Goal: Information Seeking & Learning: Find specific fact

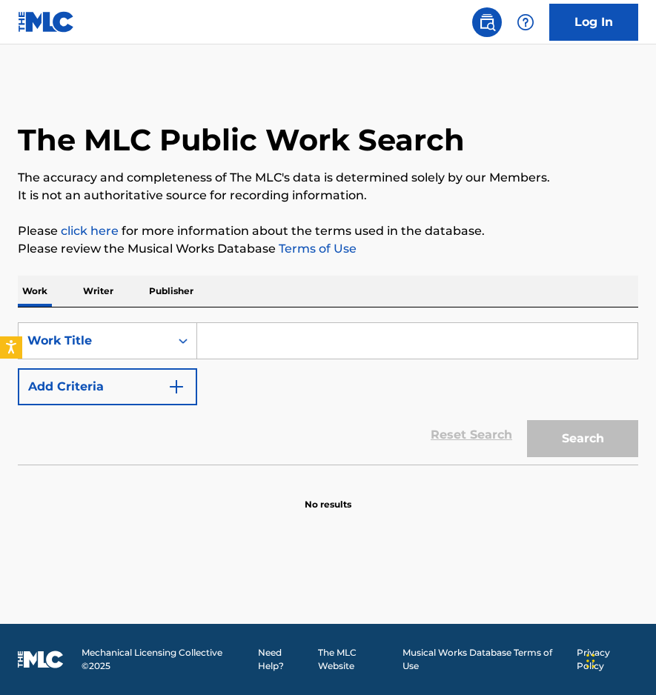
click at [310, 345] on input "Search Form" at bounding box center [417, 341] width 440 height 36
paste input "The Garden"
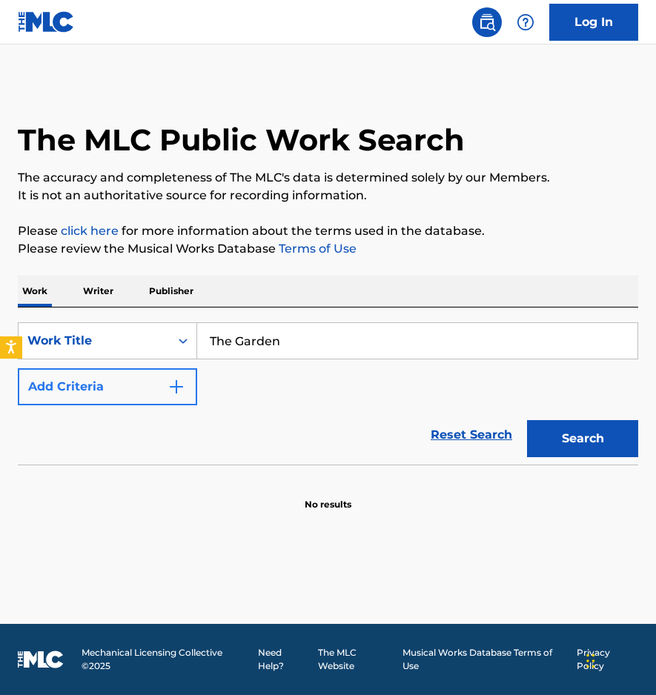
type input "The Garden"
click at [186, 387] on button "Add Criteria" at bounding box center [107, 386] width 179 height 37
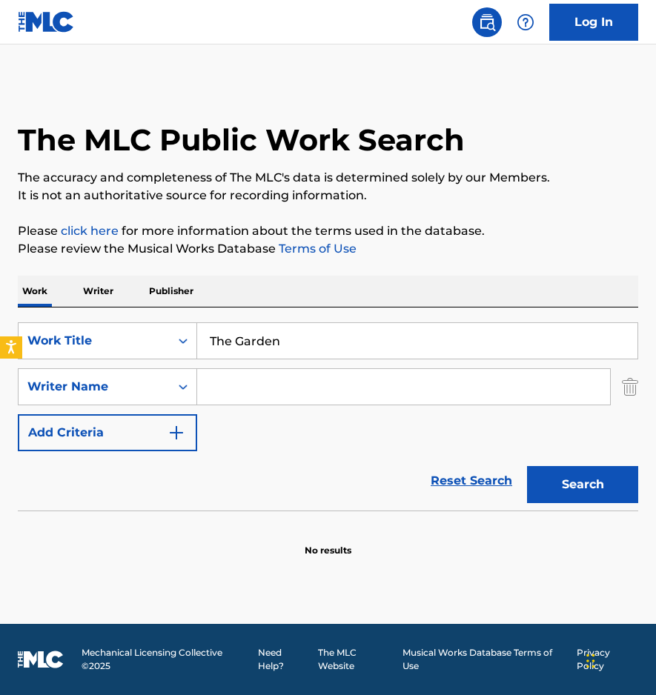
click at [217, 387] on input "Search Form" at bounding box center [403, 387] width 413 height 36
click at [341, 395] on input "Search Form" at bounding box center [403, 387] width 413 height 36
paste input "Mehldau"
type input "Mehldau"
click at [607, 485] on button "Search" at bounding box center [582, 484] width 111 height 37
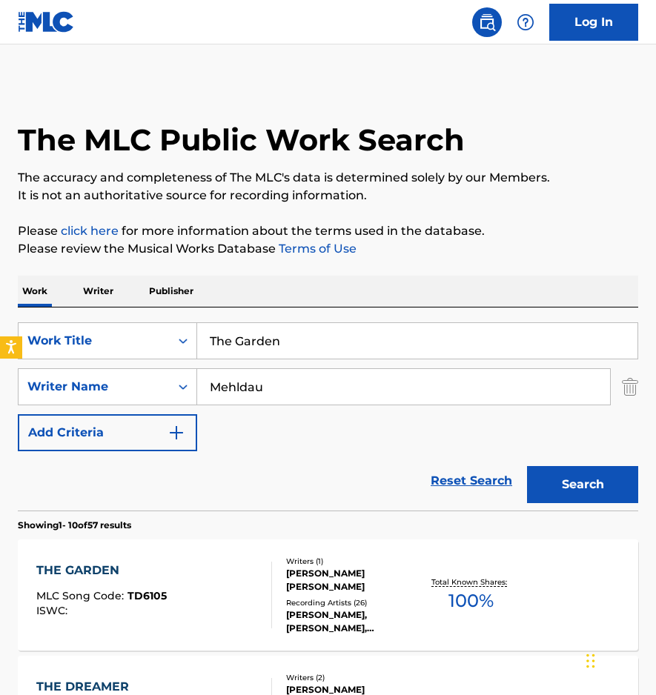
scroll to position [175, 0]
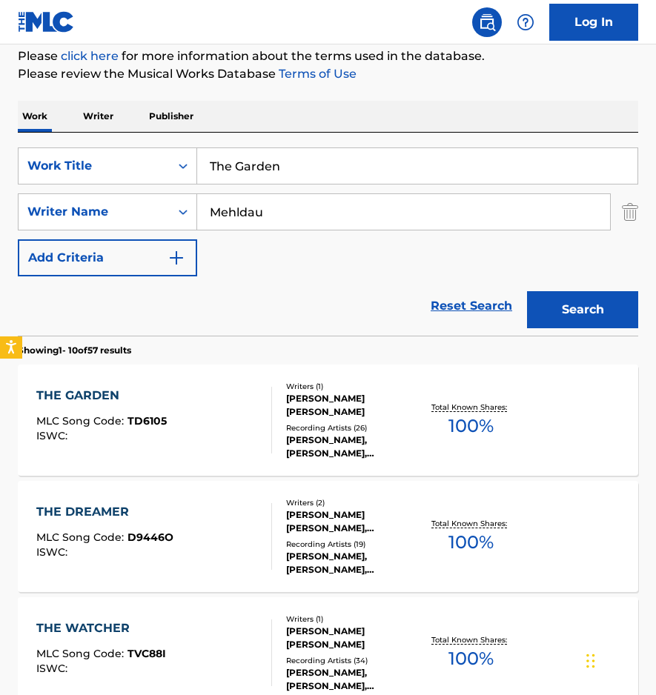
click at [81, 396] on div "THE GARDEN" at bounding box center [101, 396] width 130 height 18
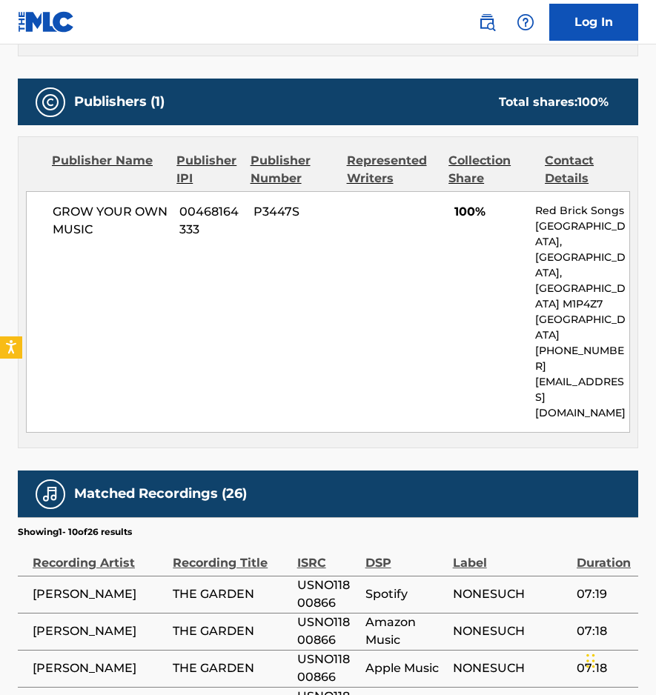
scroll to position [619, 0]
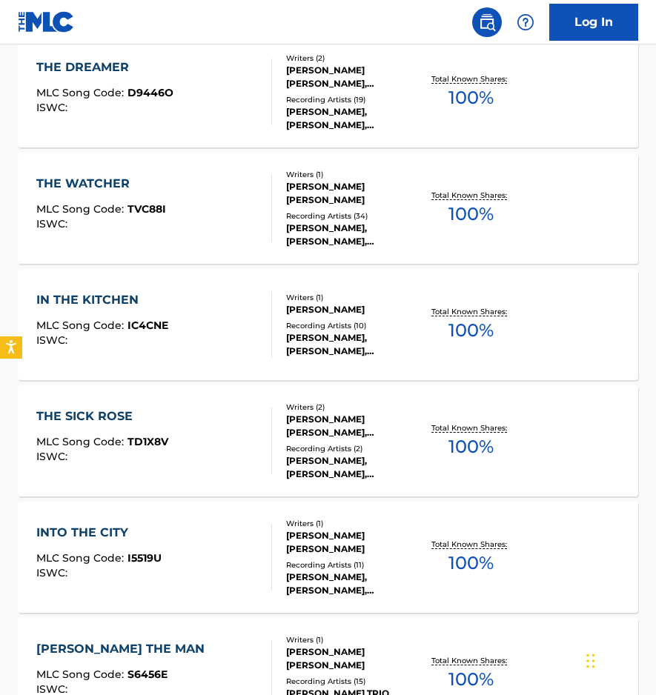
scroll to position [175, 0]
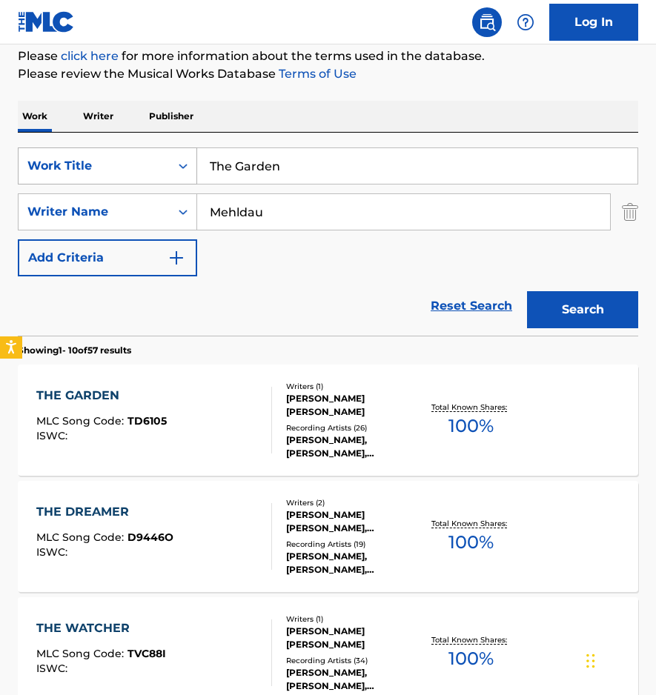
click at [91, 172] on div "Work Title" at bounding box center [93, 166] width 133 height 18
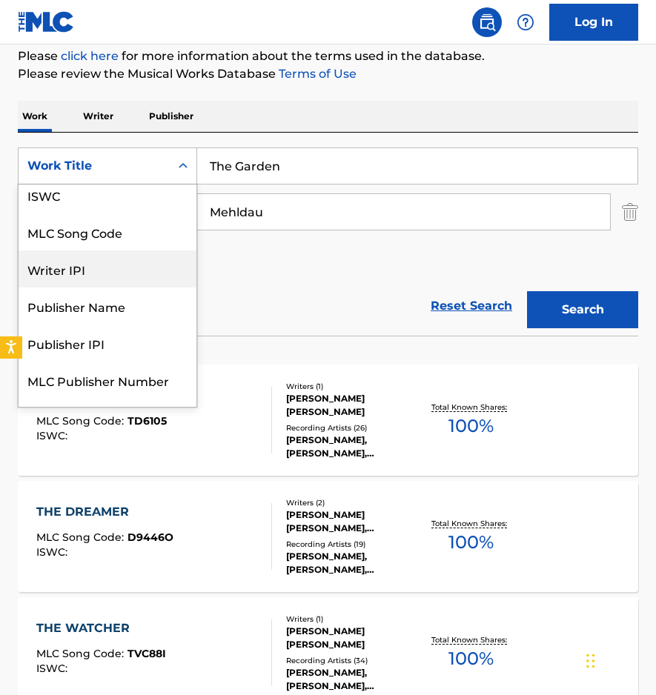
scroll to position [0, 0]
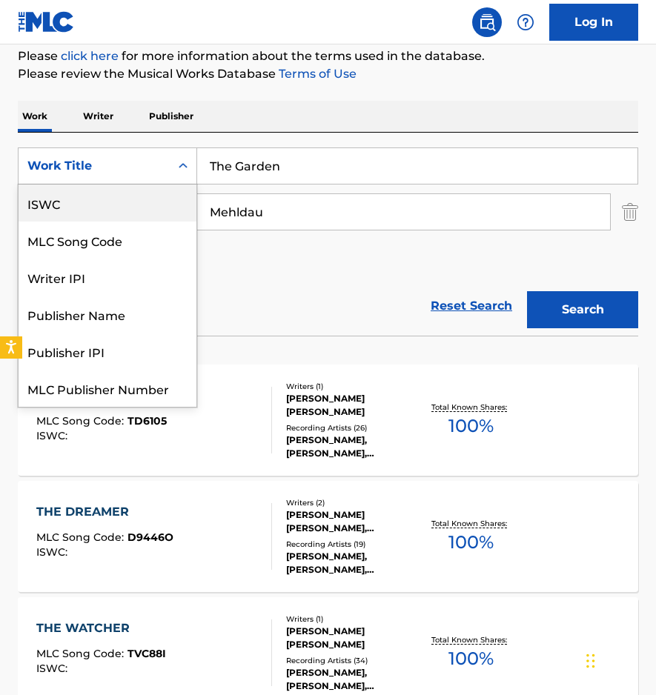
click at [72, 210] on div "ISWC" at bounding box center [108, 202] width 178 height 37
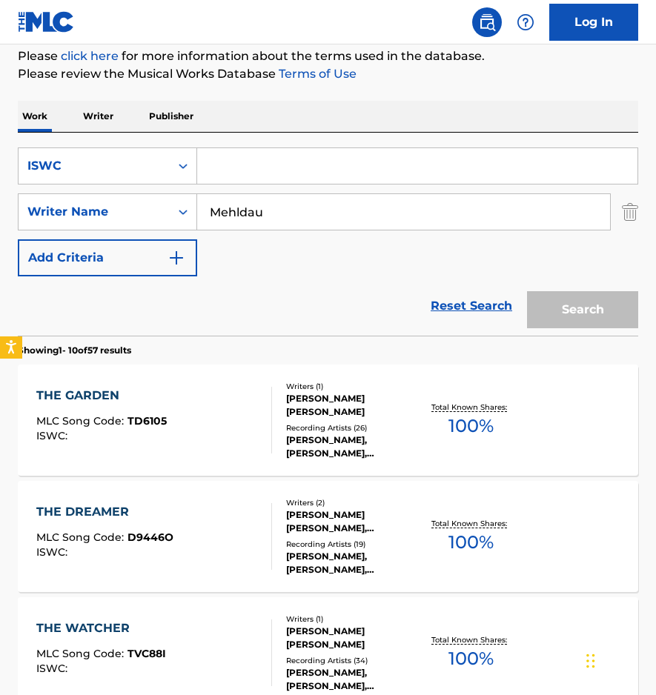
click at [222, 170] on input "Search Form" at bounding box center [417, 166] width 440 height 36
paste input "T3247440291"
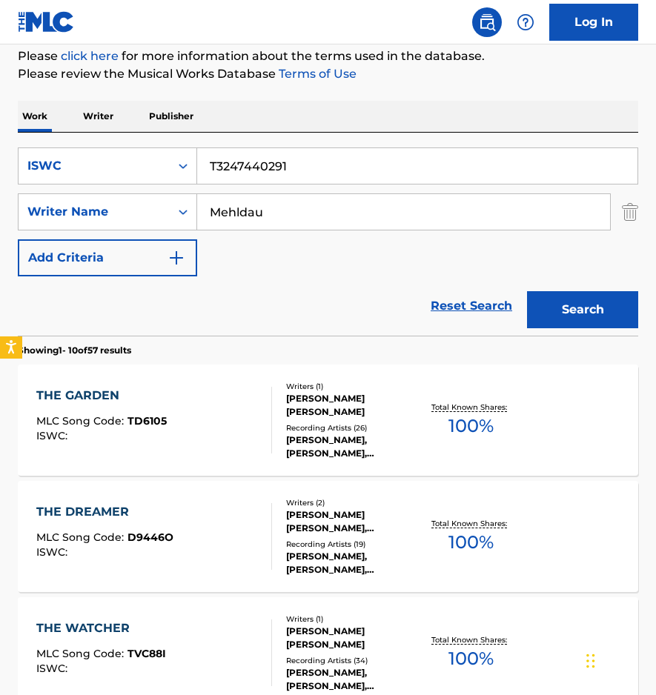
type input "T3247440291"
click at [247, 212] on input "Mehldau" at bounding box center [403, 212] width 413 height 36
click at [557, 310] on button "Search" at bounding box center [582, 309] width 111 height 37
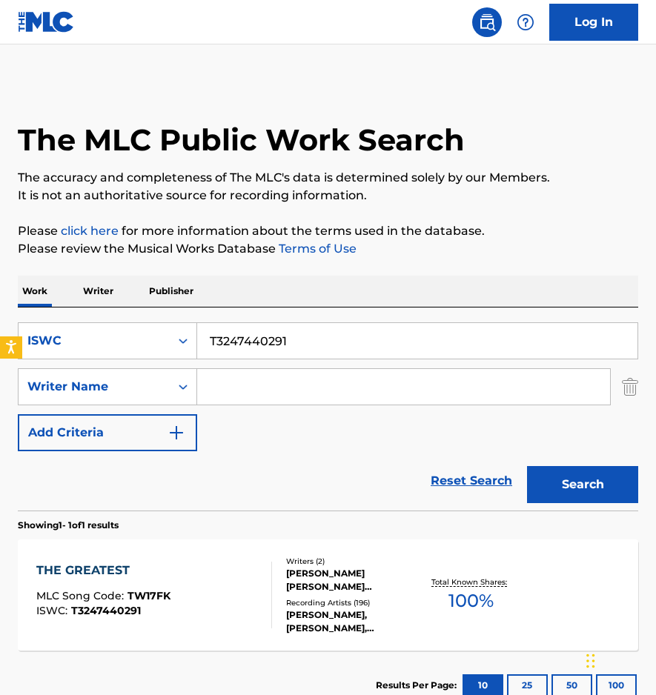
scroll to position [104, 0]
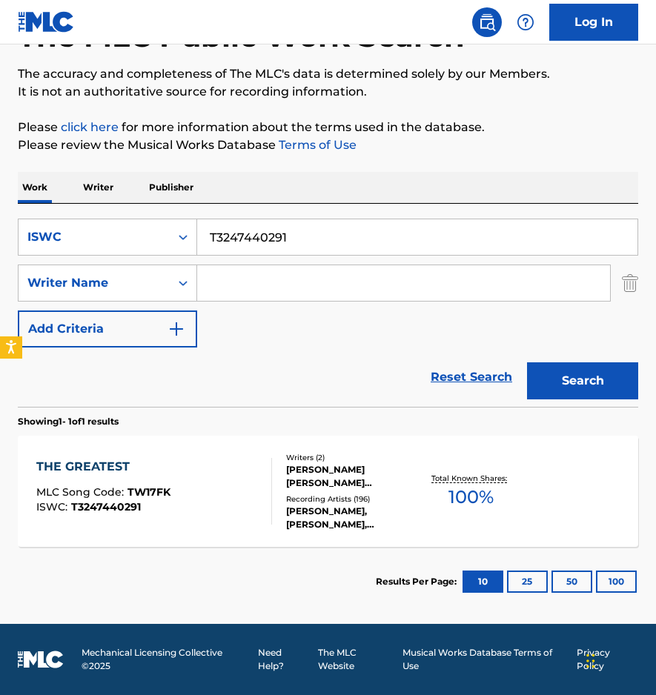
click at [92, 465] on div "THE GREATEST" at bounding box center [103, 467] width 134 height 18
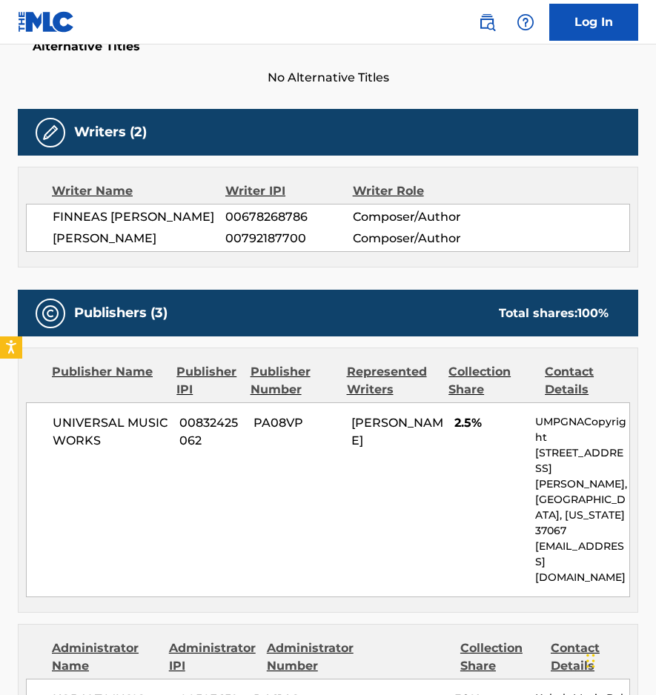
scroll to position [30, 0]
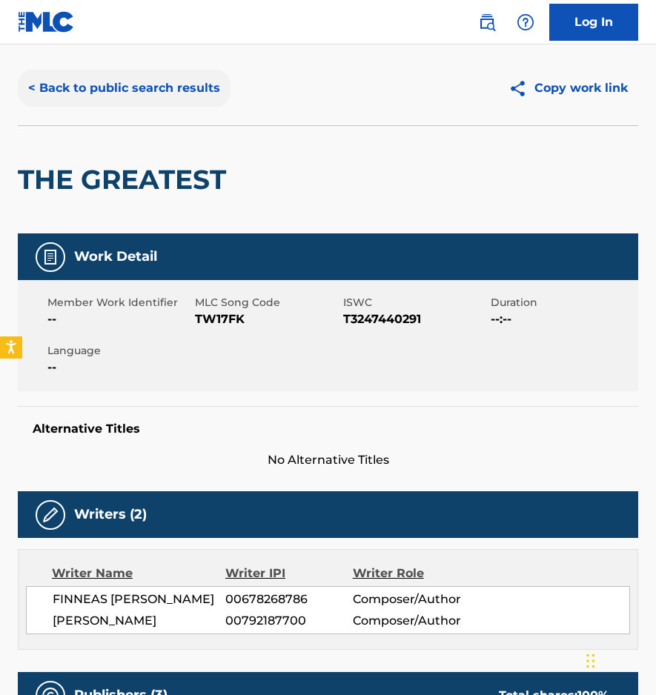
click at [183, 84] on button "< Back to public search results" at bounding box center [124, 88] width 213 height 37
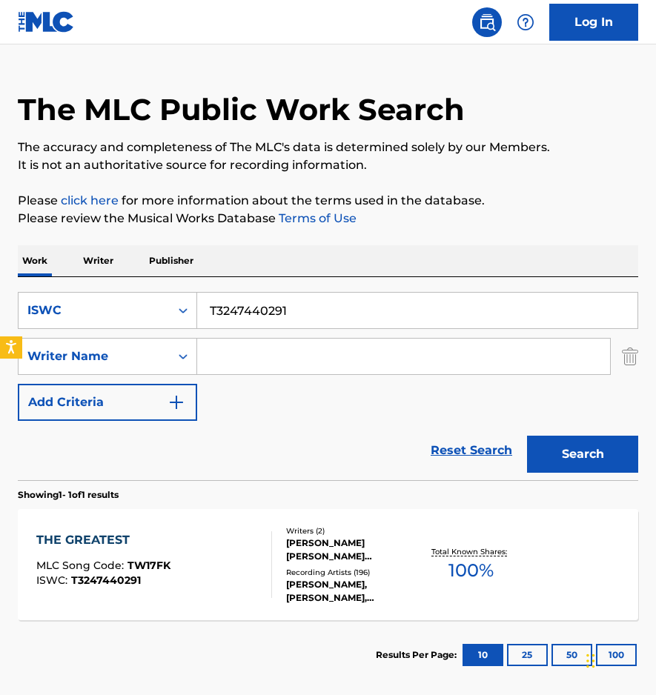
click at [130, 330] on div "SearchWithCriteriaa1f86c82-da78-4817-b827-717972bf680f ISWC T3247440291 SearchW…" at bounding box center [328, 356] width 620 height 129
click at [127, 307] on div "ISWC" at bounding box center [93, 311] width 133 height 18
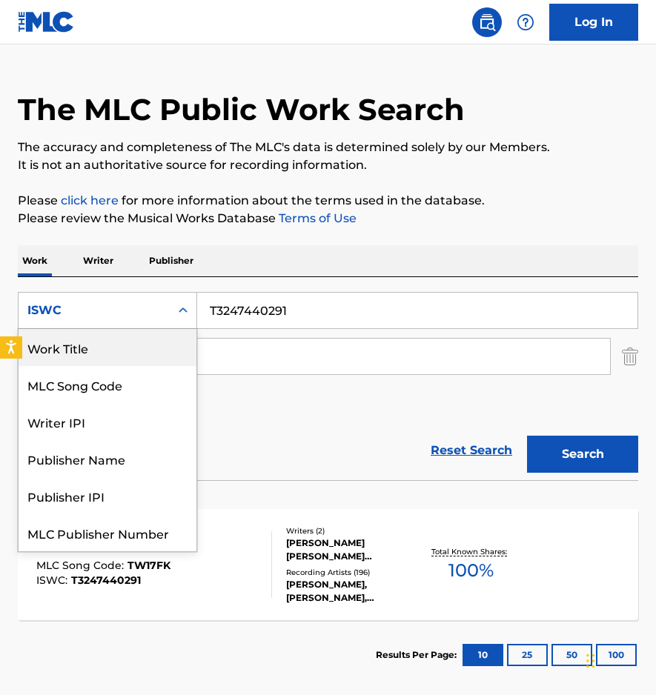
click at [67, 348] on div "Work Title" at bounding box center [108, 347] width 178 height 37
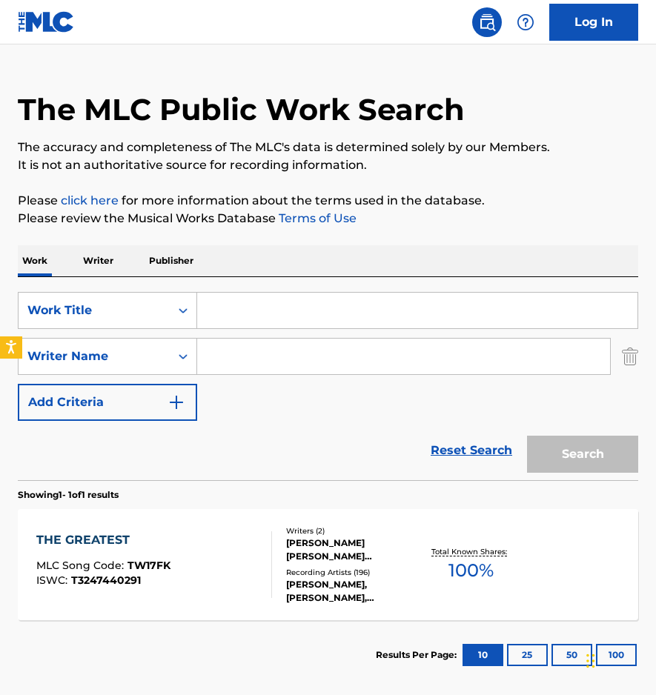
click at [259, 313] on input "Search Form" at bounding box center [417, 311] width 440 height 36
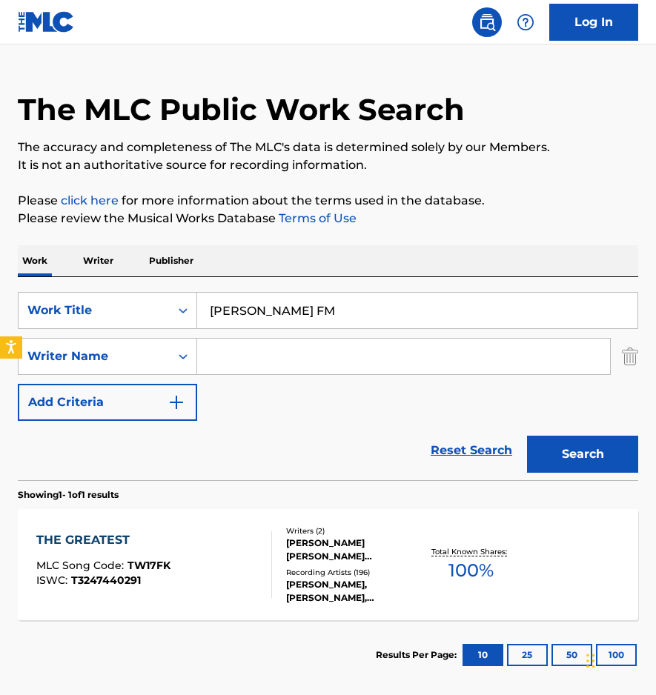
type input "[PERSON_NAME] FM"
click at [285, 347] on input "Search Form" at bounding box center [403, 357] width 413 height 36
type input "[PERSON_NAME]"
click at [527, 436] on button "Search" at bounding box center [582, 454] width 111 height 37
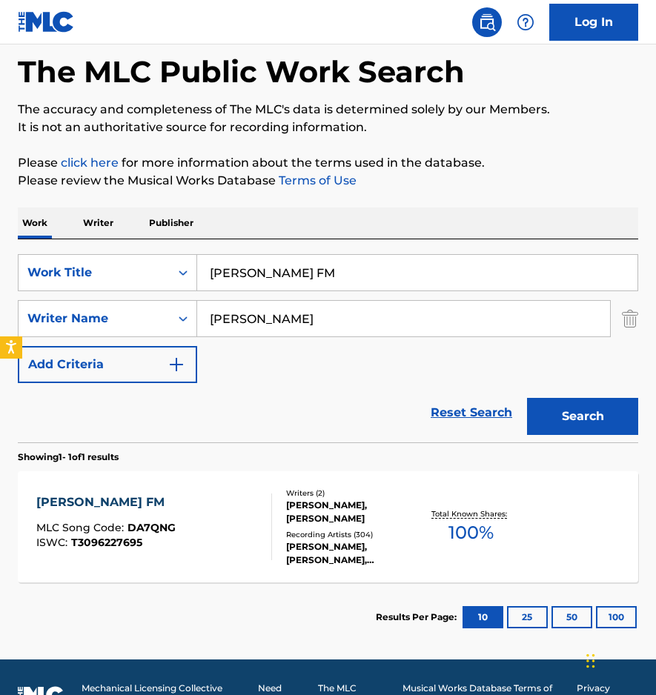
scroll to position [96, 0]
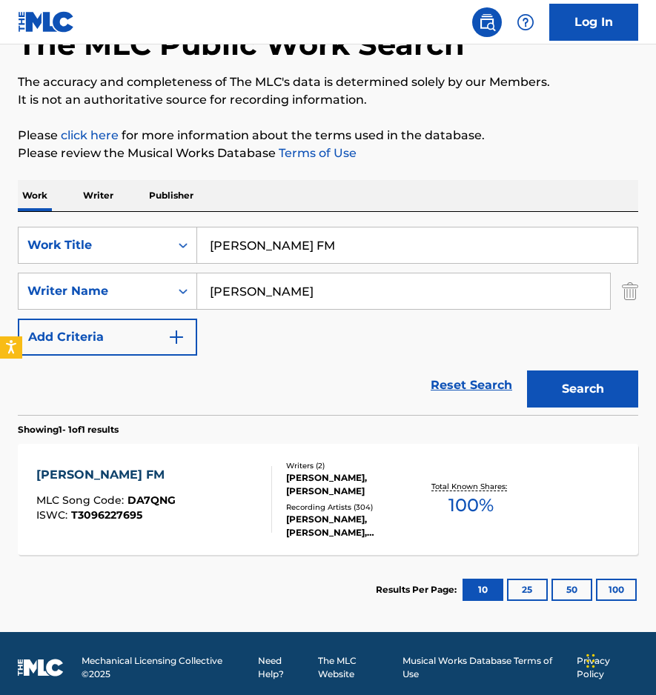
click at [79, 473] on div "[PERSON_NAME] FM" at bounding box center [105, 475] width 139 height 18
